Goal: Information Seeking & Learning: Learn about a topic

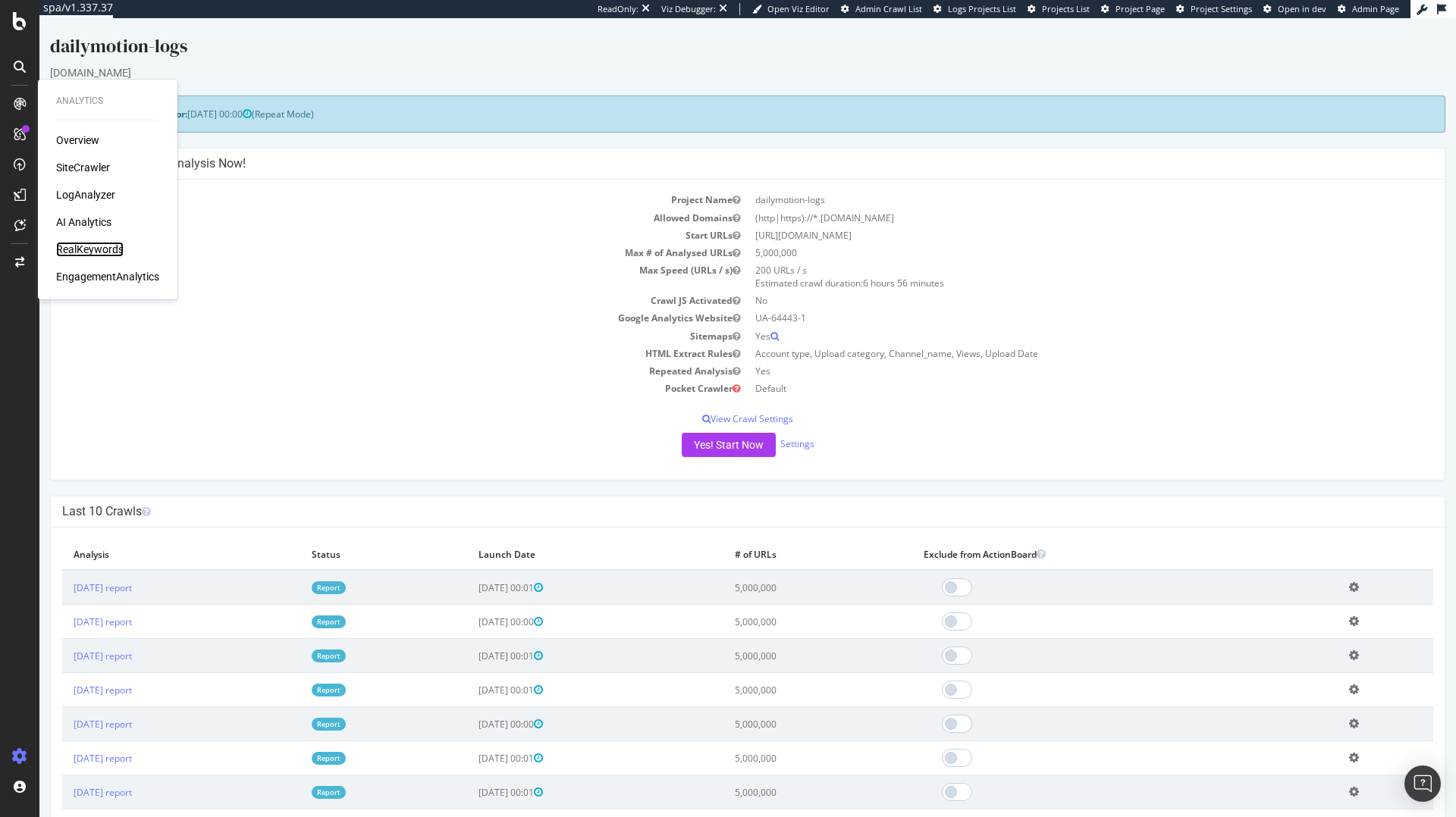
click at [77, 250] on div "RealKeywords" at bounding box center [90, 249] width 68 height 15
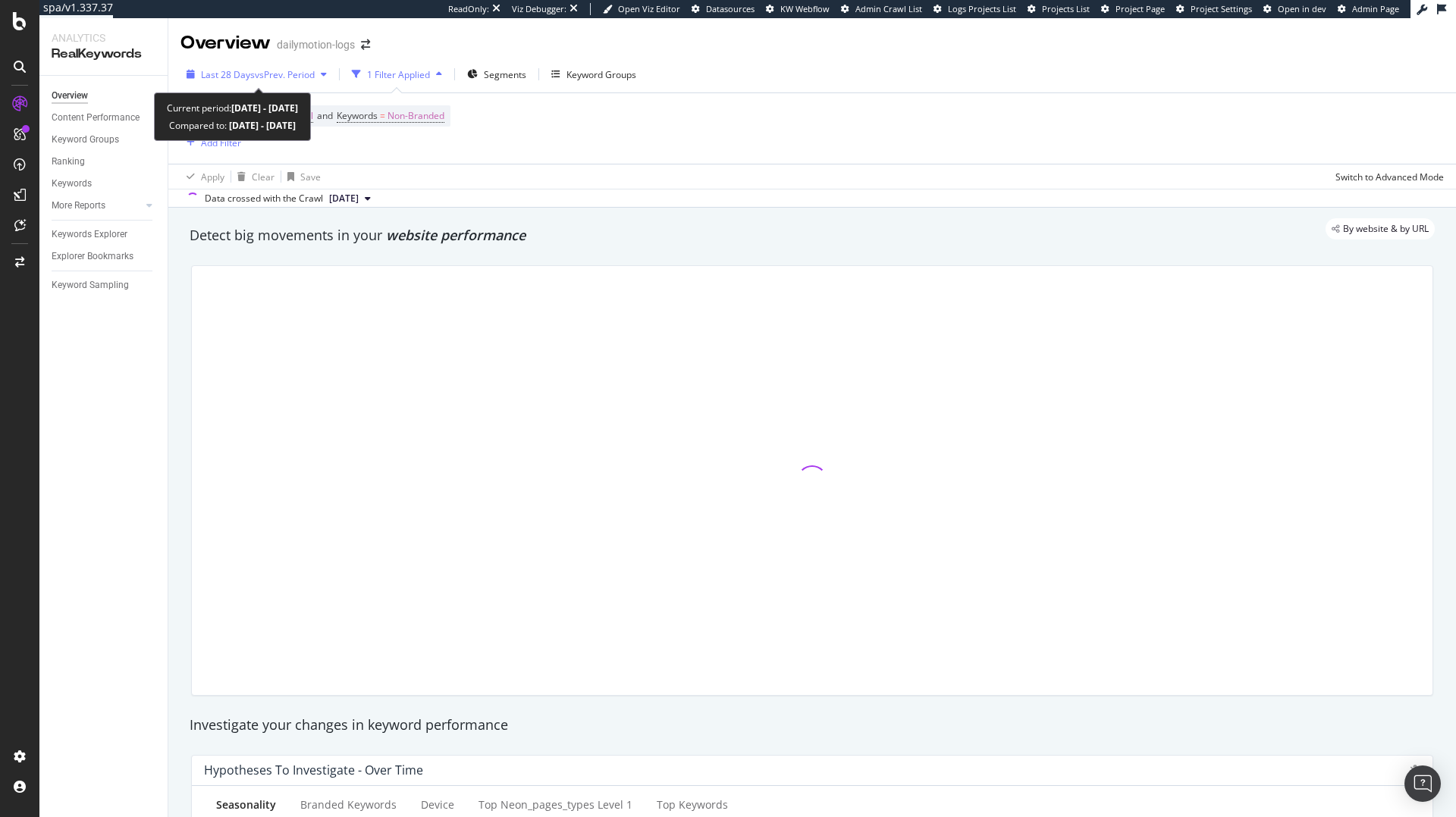
click at [291, 75] on span "vs Prev. Period" at bounding box center [285, 74] width 60 height 13
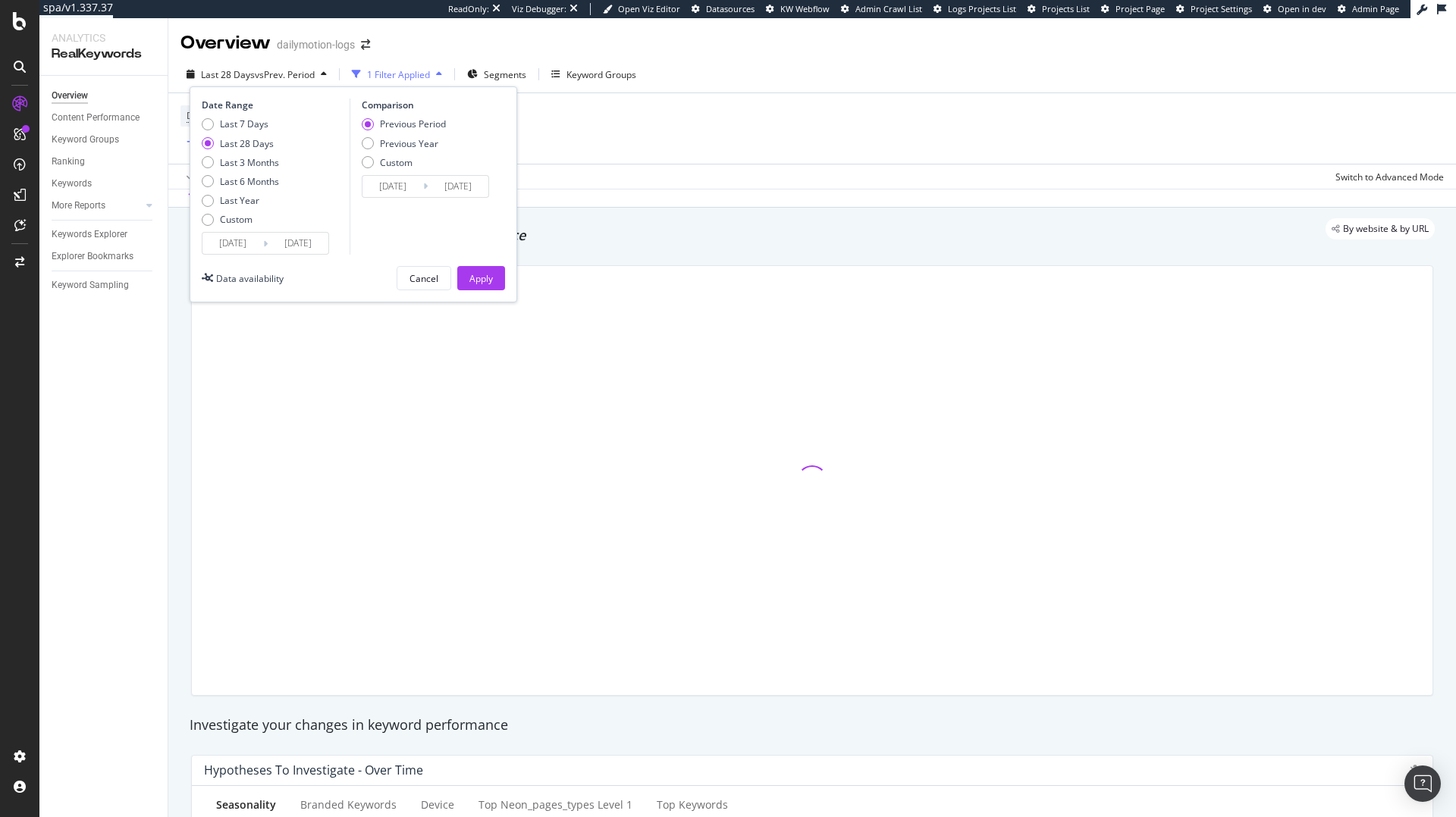
click at [242, 250] on input "[DATE]" at bounding box center [233, 243] width 61 height 21
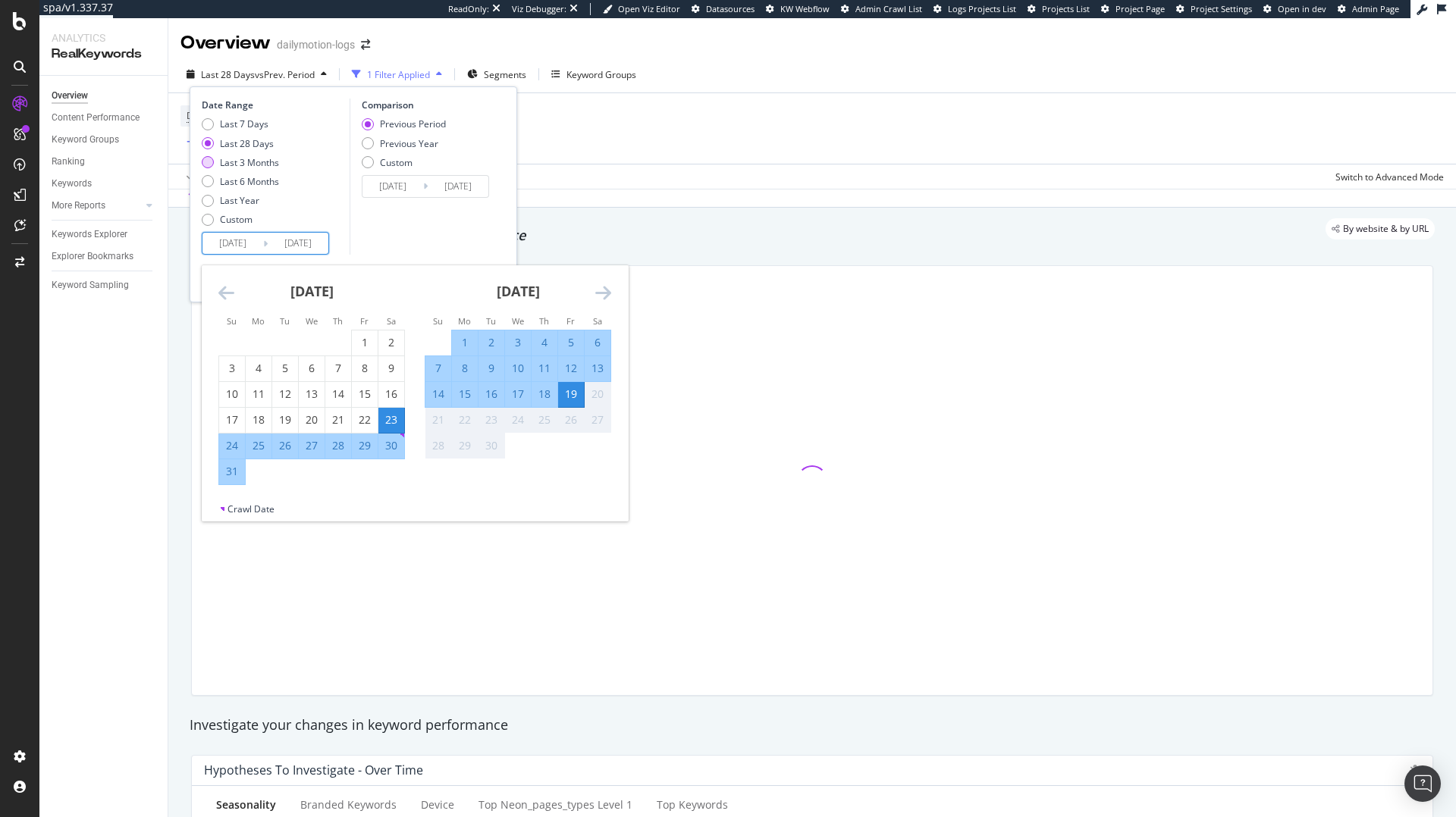
click at [248, 164] on div "Last 3 Months" at bounding box center [249, 162] width 59 height 13
type input "[DATE]"
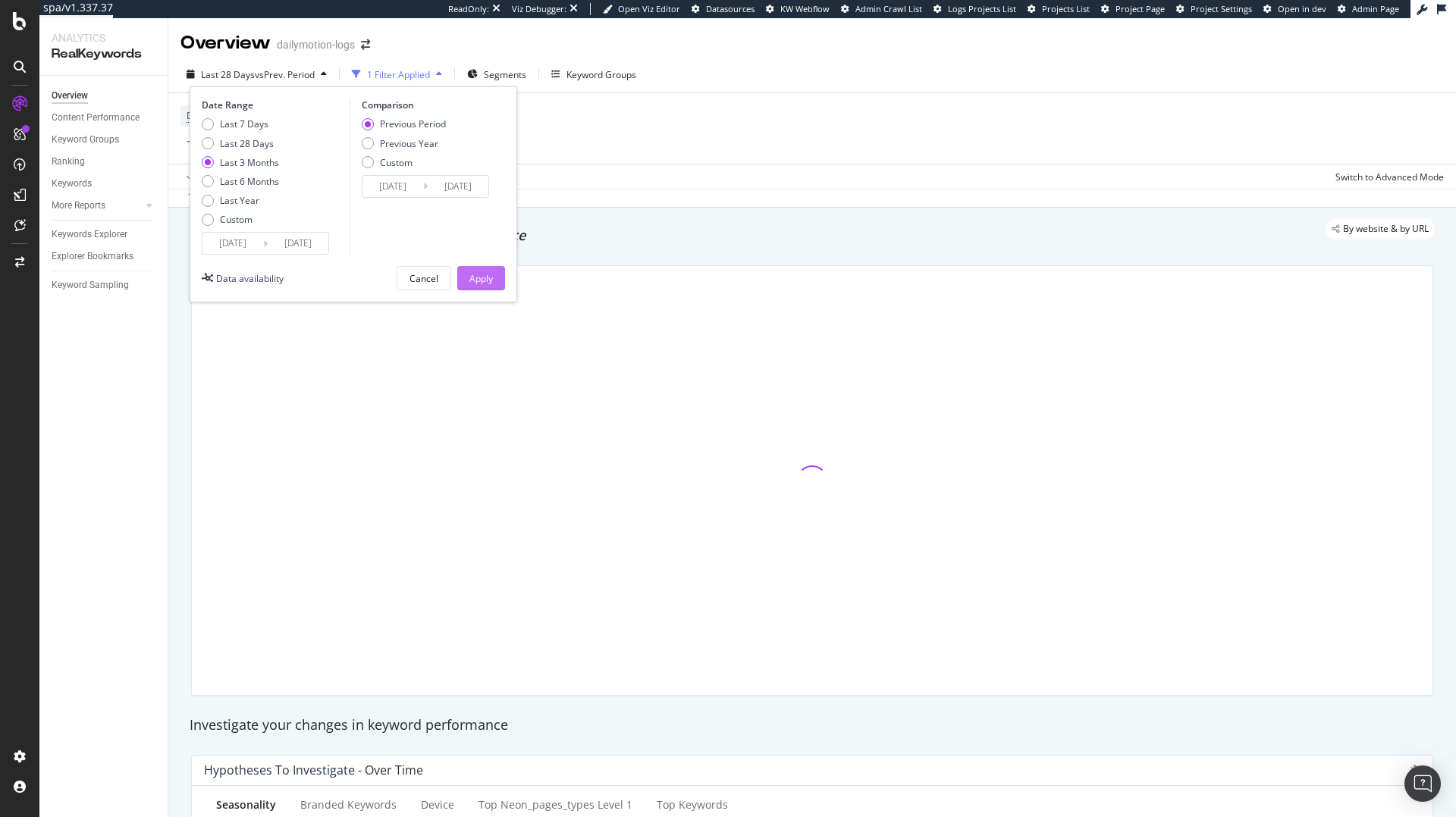
click at [486, 281] on div "Apply" at bounding box center [482, 278] width 24 height 13
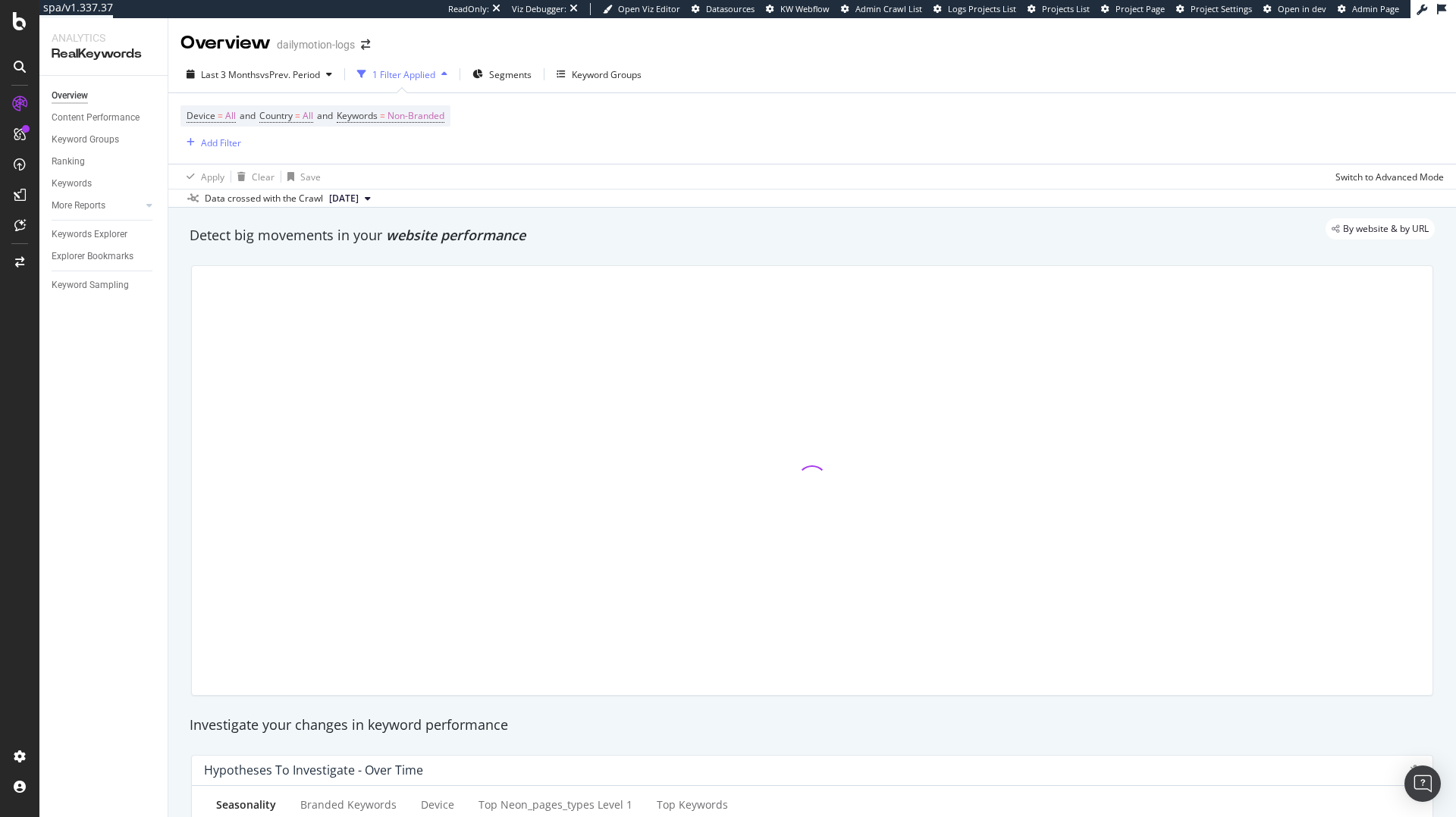
click at [409, 99] on div "Device = All and Country = All and Keywords = Non-Branded Add Filter" at bounding box center [812, 128] width 1264 height 71
click at [409, 115] on span "Non-Branded" at bounding box center [416, 116] width 57 height 21
click at [384, 145] on span "Non-Branded" at bounding box center [390, 151] width 63 height 13
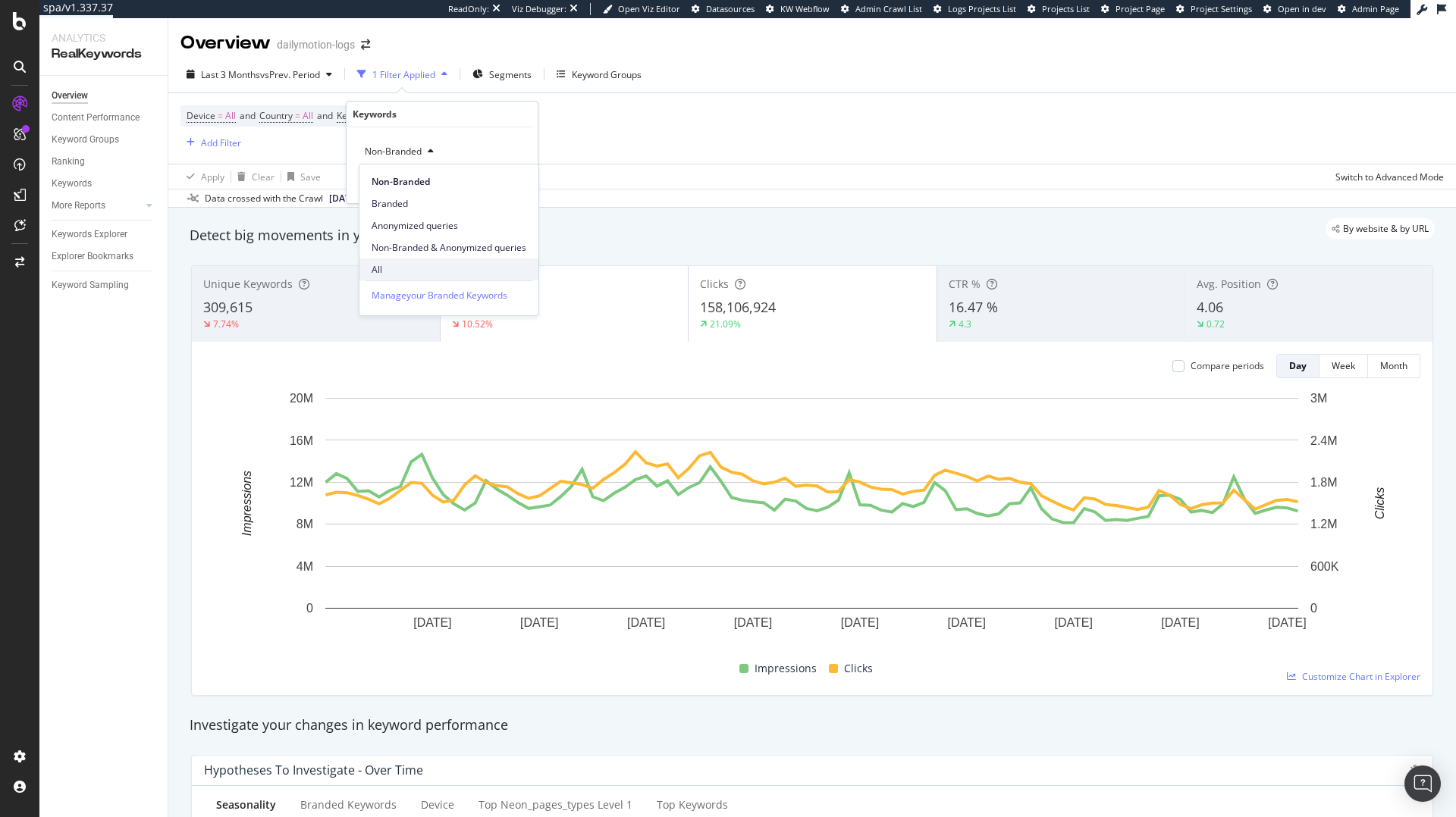
click at [383, 269] on span "All" at bounding box center [449, 270] width 155 height 14
click at [521, 180] on div "Apply" at bounding box center [514, 184] width 24 height 13
